Goal: Transaction & Acquisition: Subscribe to service/newsletter

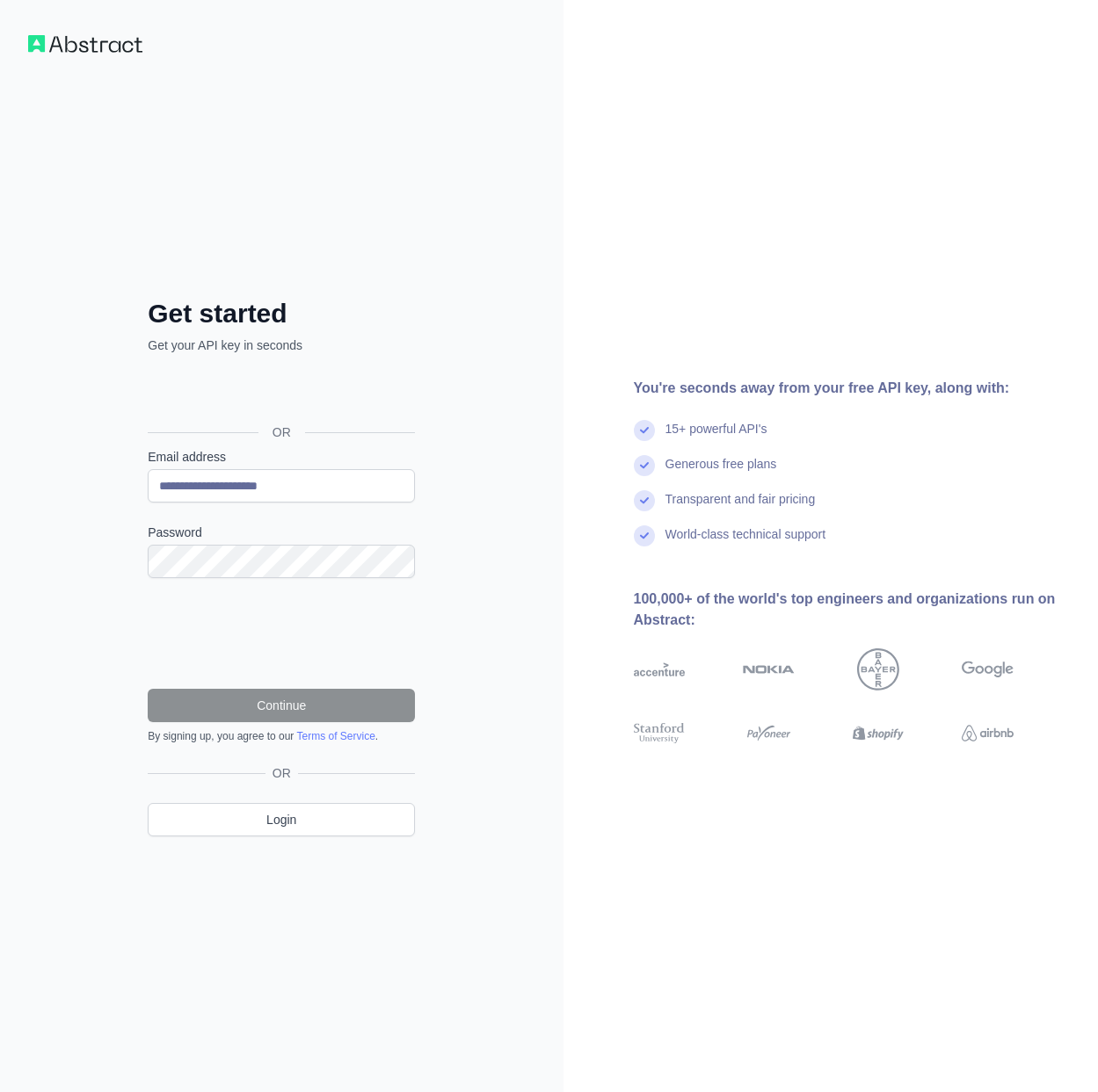
type input "**********"
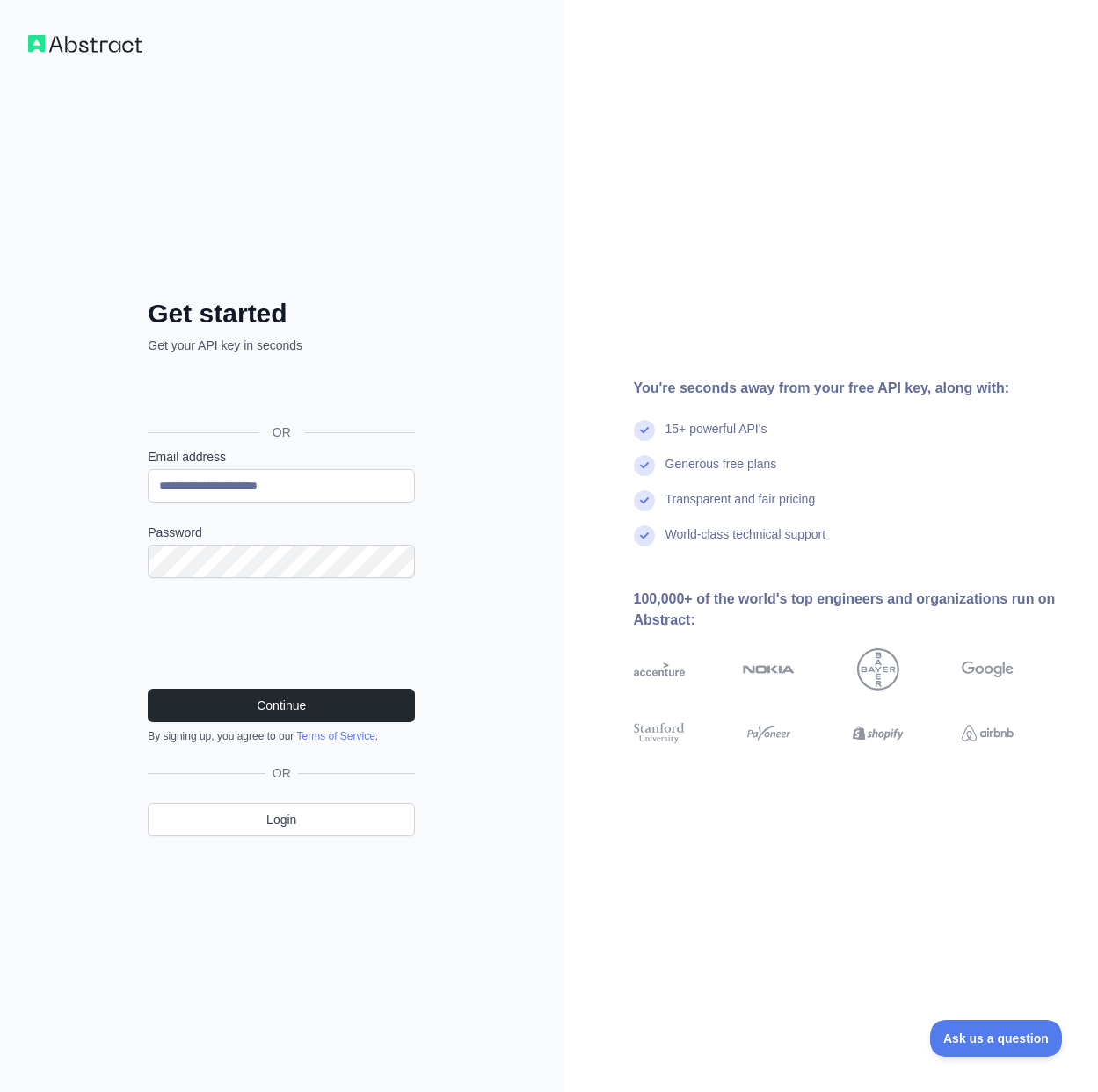
click at [332, 739] on link "Terms of Service" at bounding box center [335, 736] width 79 height 12
click at [343, 710] on button "Continue" at bounding box center [282, 705] width 267 height 33
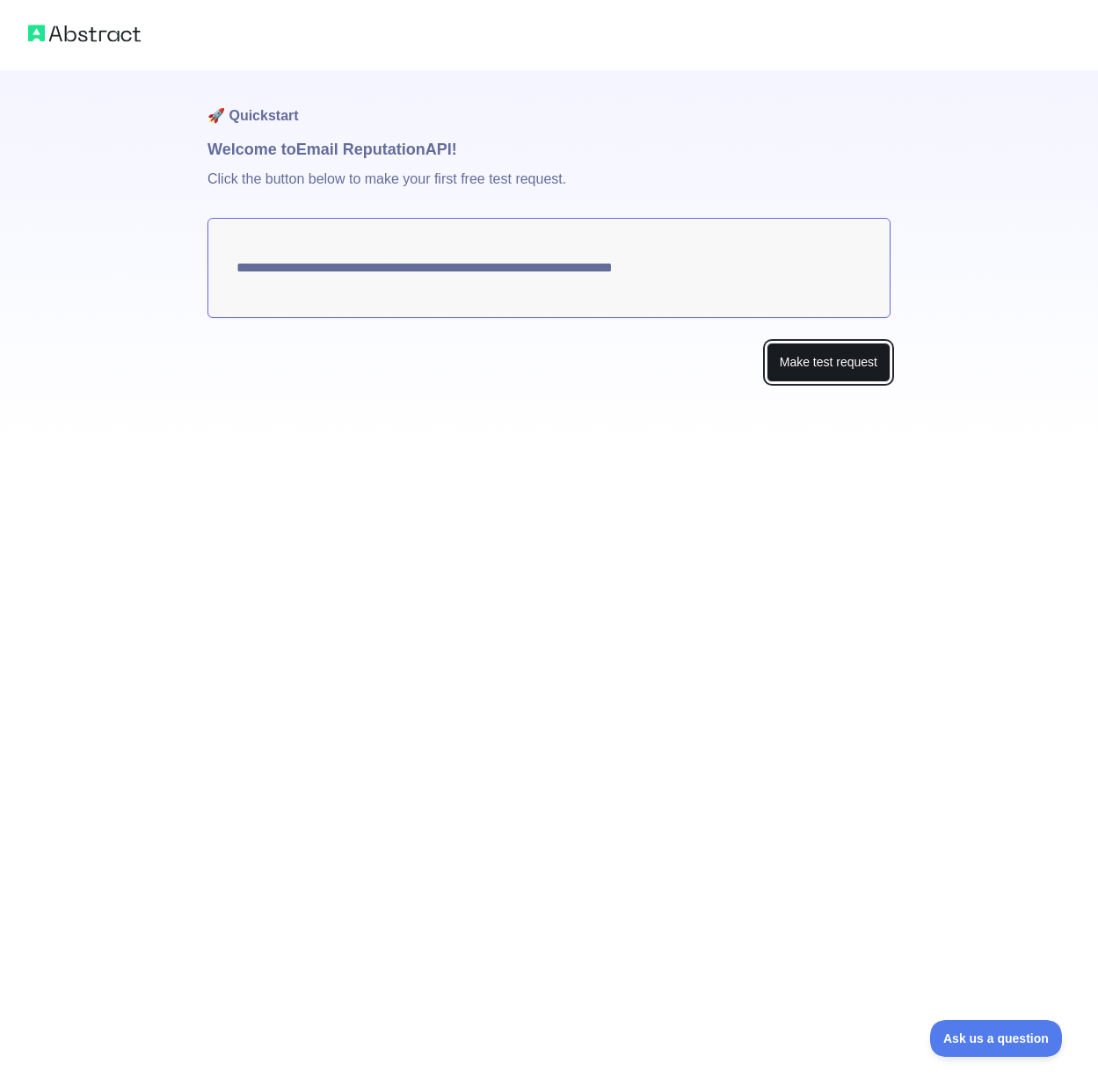
click at [827, 351] on button "Make test request" at bounding box center [828, 363] width 124 height 40
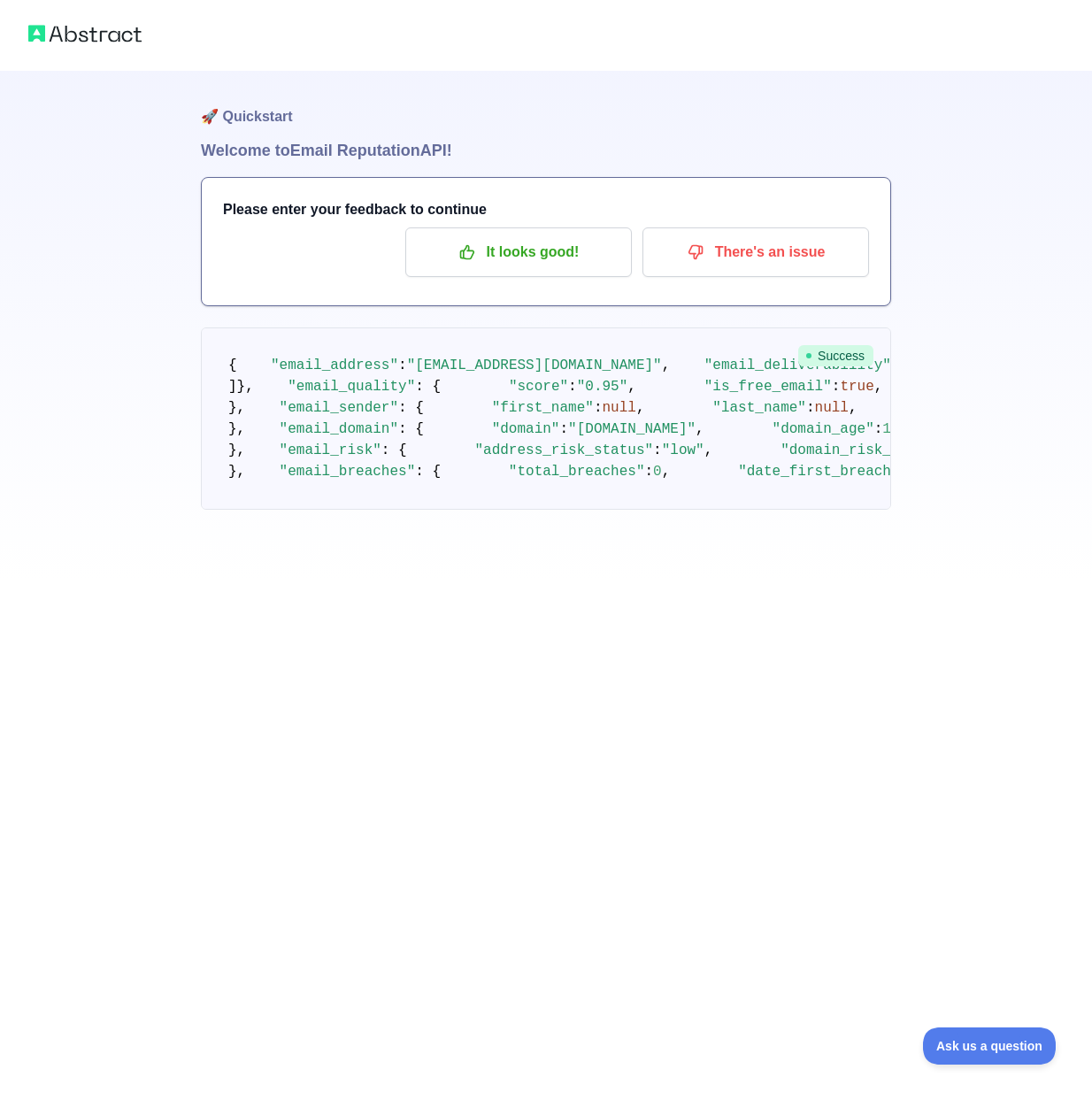
click at [549, 222] on div "Please enter your feedback to continue It looks good! There's an issue" at bounding box center [545, 242] width 688 height 128
click at [552, 230] on button "It looks good!" at bounding box center [518, 252] width 226 height 50
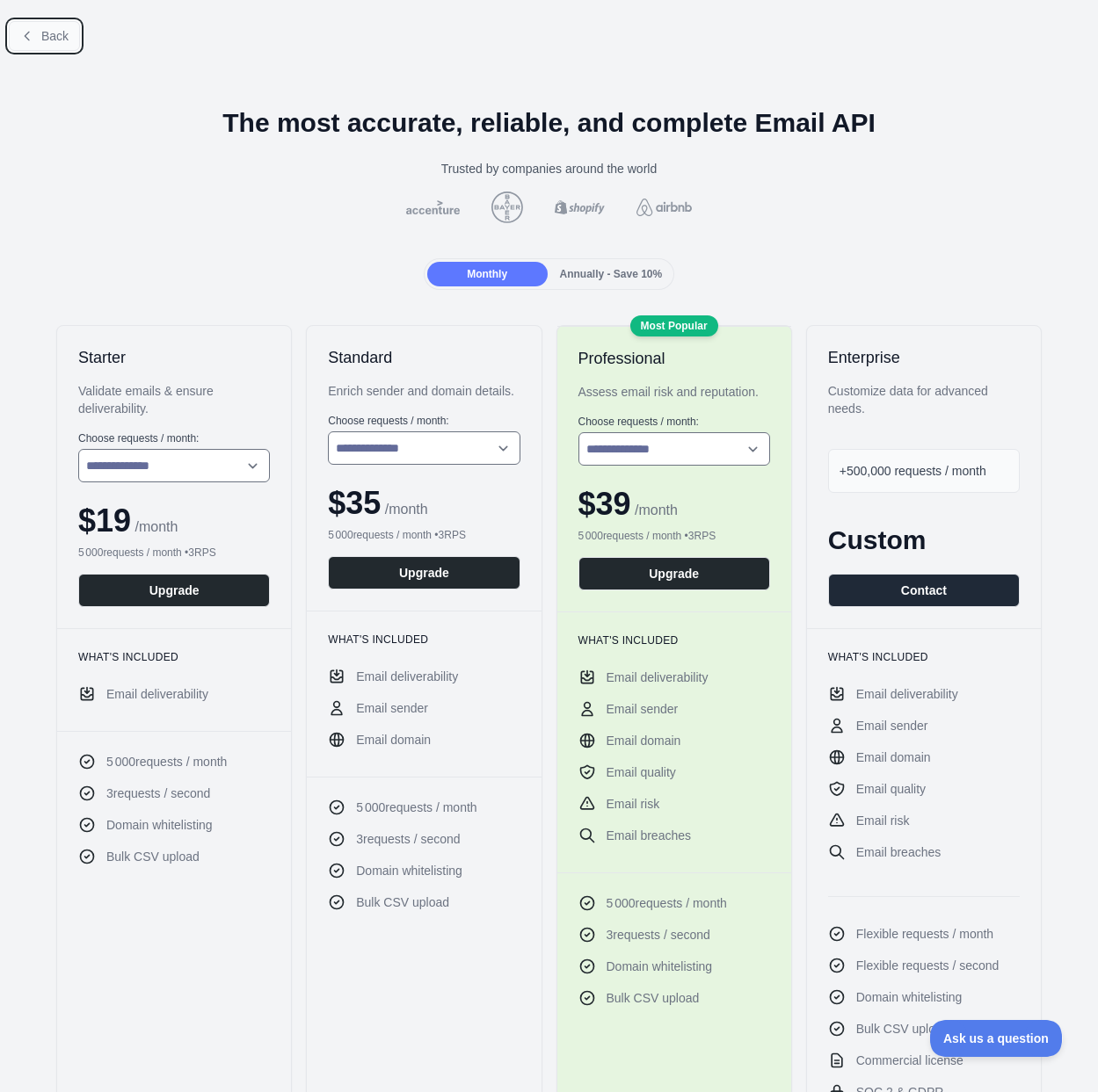
click at [42, 22] on button "Back" at bounding box center [44, 36] width 71 height 30
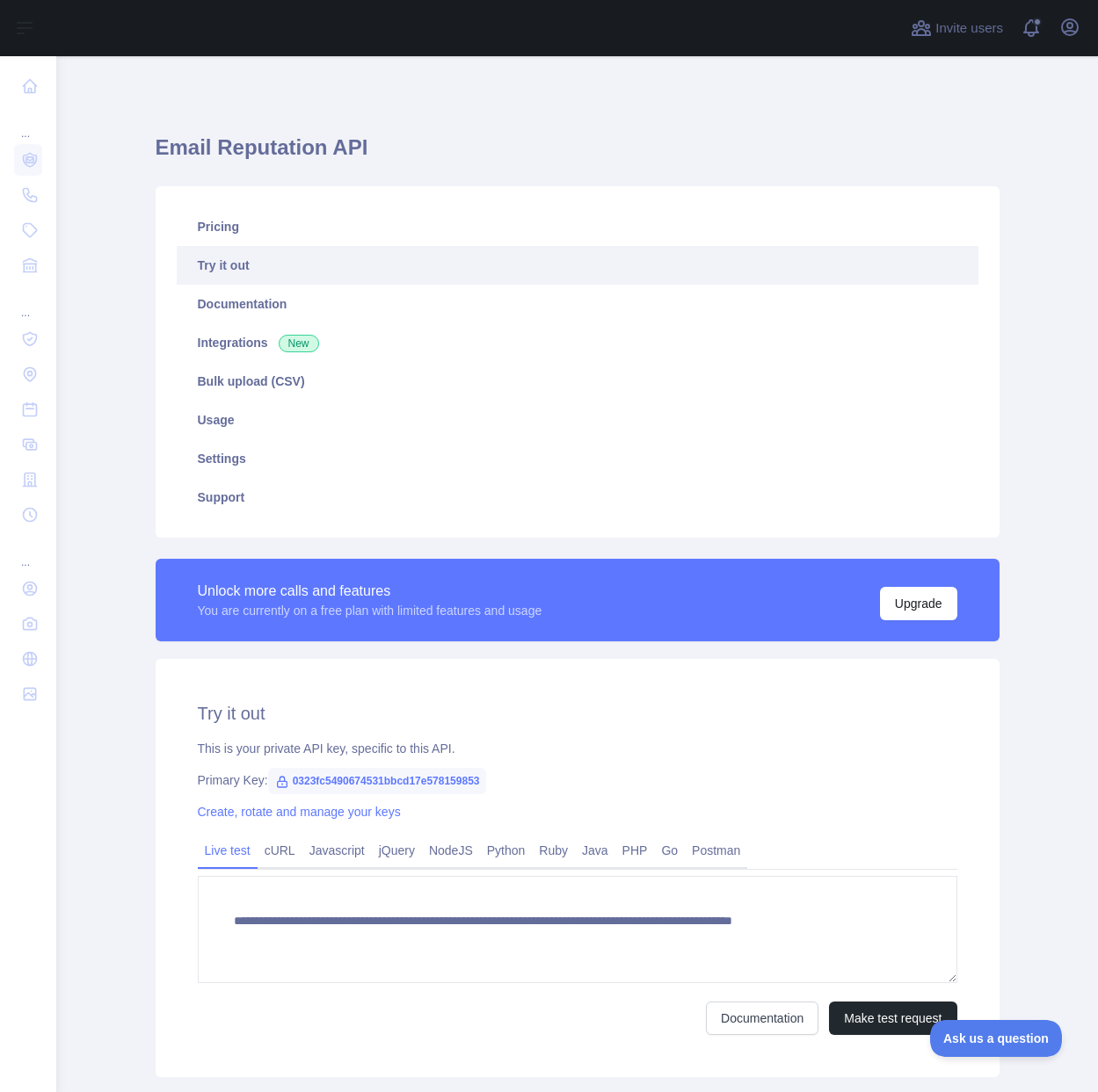
click at [446, 774] on span "0323fc5490674531bbcd17e578159853" at bounding box center [377, 781] width 219 height 27
click at [448, 777] on span "0323fc5490674531bbcd17e578159853" at bounding box center [377, 781] width 219 height 27
copy span "0323fc5490674531bbcd17e578159853"
